Goal: Task Accomplishment & Management: Use online tool/utility

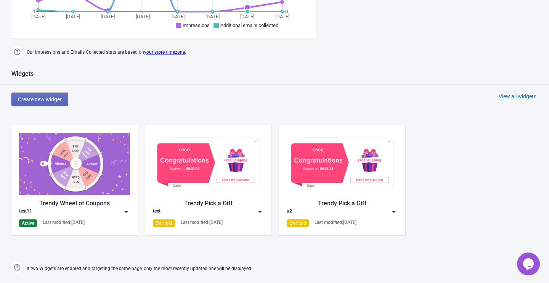
scroll to position [265, 0]
click at [226, 205] on div "Trendy Pick a Gift" at bounding box center [208, 203] width 111 height 9
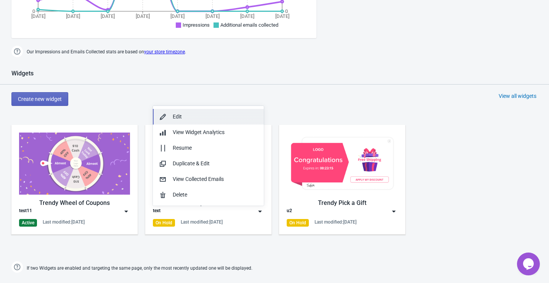
click at [204, 114] on div "Edit" at bounding box center [215, 117] width 85 height 8
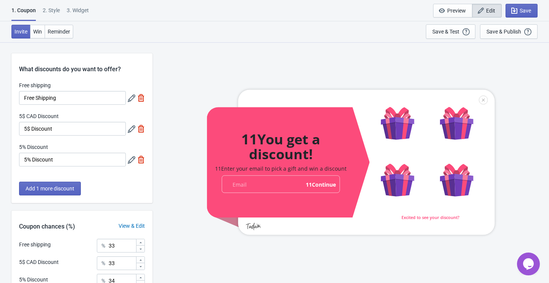
click at [88, 10] on div "3. Widget" at bounding box center [78, 12] width 22 height 13
select select "once"
select select "1"
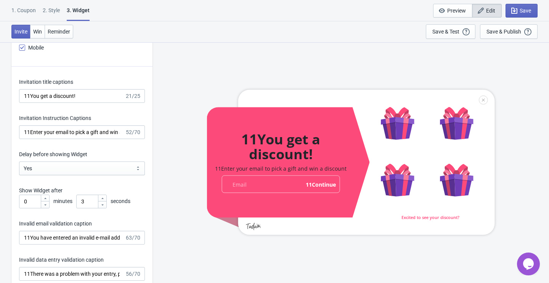
scroll to position [1056, 0]
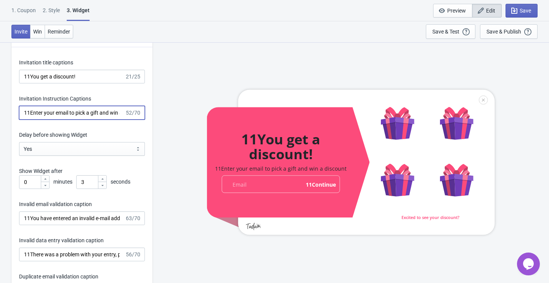
click at [75, 112] on input "11Enter your email to pick a gift and win a discount" at bounding box center [72, 113] width 106 height 14
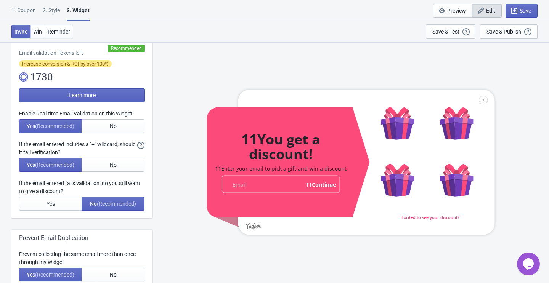
scroll to position [0, 0]
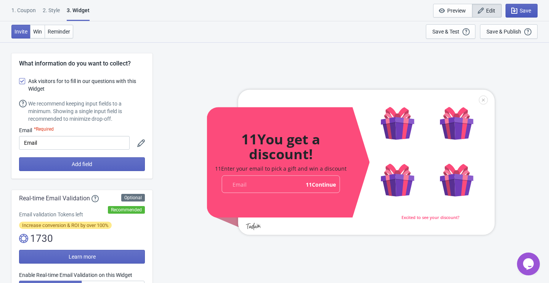
click at [516, 12] on icon "button" at bounding box center [514, 11] width 8 height 8
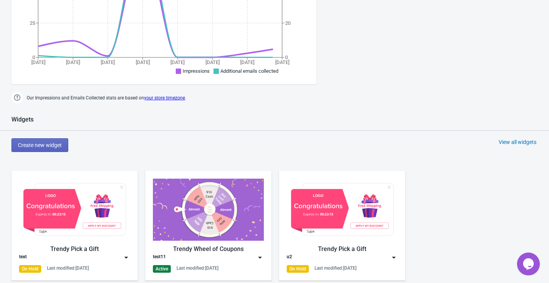
scroll to position [236, 0]
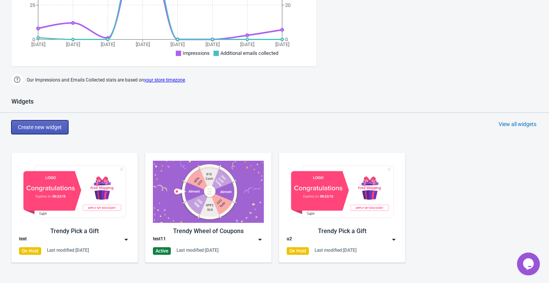
click at [45, 128] on span "Create new widget" at bounding box center [40, 127] width 44 height 6
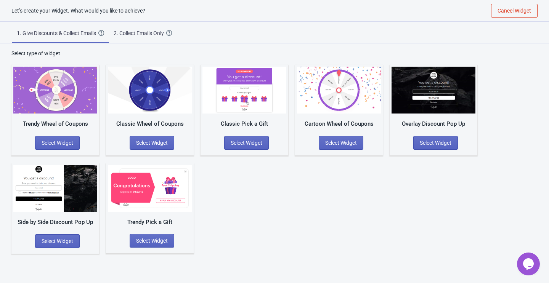
scroll to position [8, 0]
click at [148, 240] on span "Select Widget" at bounding box center [152, 241] width 32 height 6
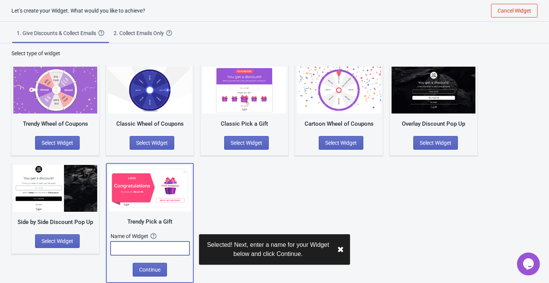
click at [146, 250] on input "text" at bounding box center [150, 249] width 79 height 14
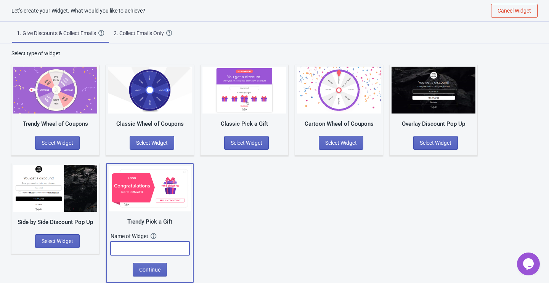
click at [128, 250] on input "text" at bounding box center [150, 249] width 79 height 14
type input "instruction"
click at [146, 267] on span "Continue" at bounding box center [149, 270] width 21 height 6
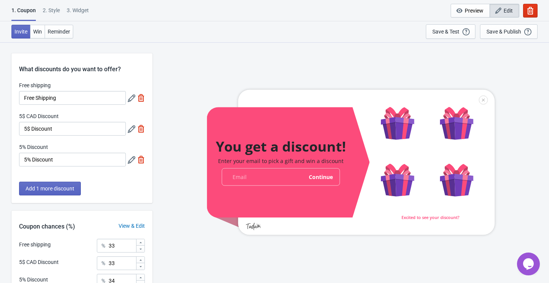
click at [410, 214] on div at bounding box center [351, 162] width 288 height 145
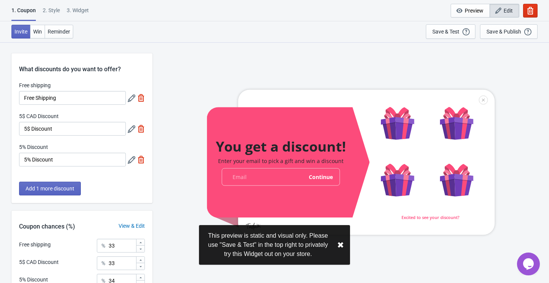
click at [410, 214] on div at bounding box center [351, 162] width 288 height 145
drag, startPoint x: 410, startPoint y: 214, endPoint x: 437, endPoint y: 214, distance: 26.7
click at [437, 214] on div at bounding box center [351, 162] width 288 height 145
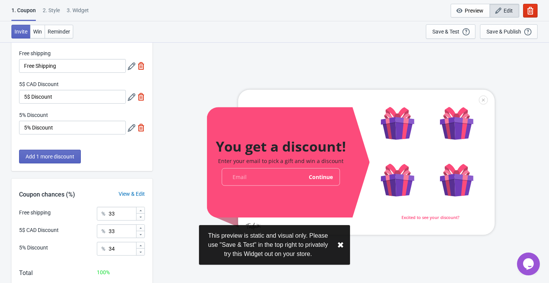
scroll to position [75, 0]
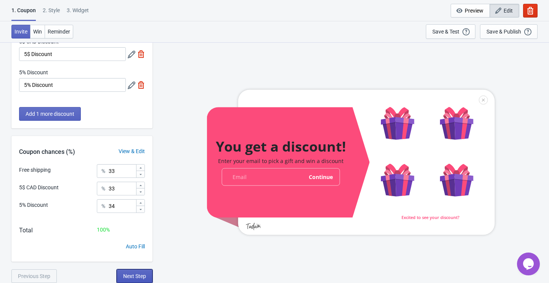
click at [132, 276] on span "Next Step" at bounding box center [134, 276] width 23 height 6
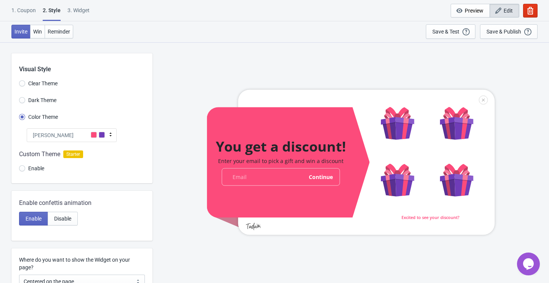
scroll to position [153, 0]
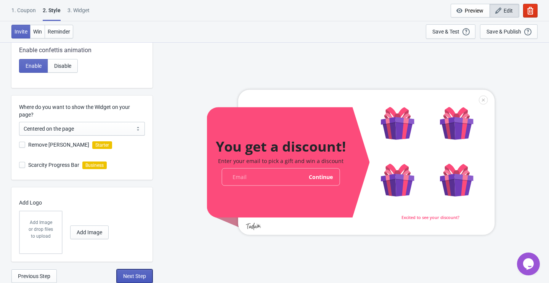
click at [130, 273] on span "Next Step" at bounding box center [134, 276] width 23 height 6
select select "once"
select select "1"
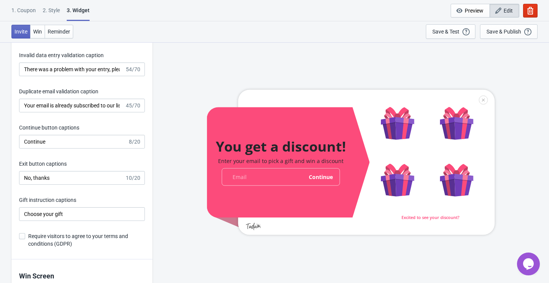
scroll to position [1263, 0]
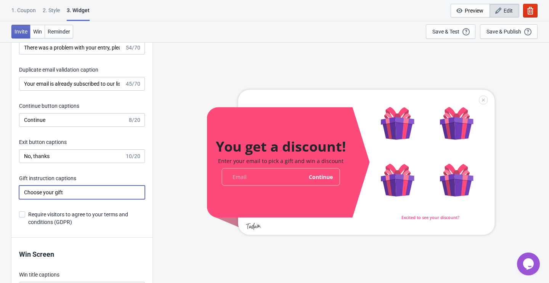
click at [102, 193] on input "Choose your gift" at bounding box center [82, 193] width 126 height 14
click at [401, 125] on div at bounding box center [351, 162] width 288 height 145
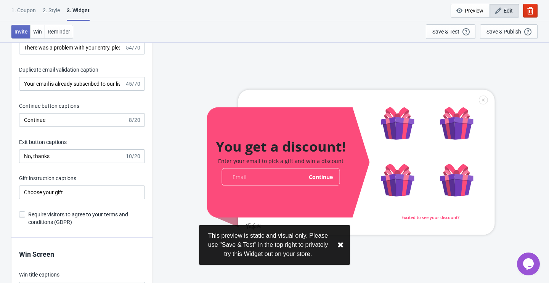
click at [262, 185] on div at bounding box center [351, 162] width 288 height 145
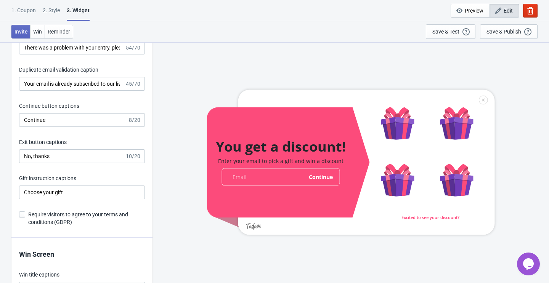
scroll to position [1254, 0]
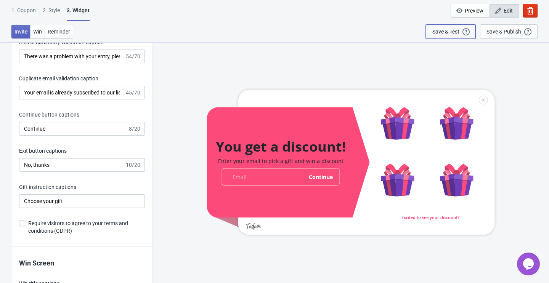
click at [451, 32] on div "Save & Test" at bounding box center [445, 32] width 27 height 6
